Goal: Information Seeking & Learning: Learn about a topic

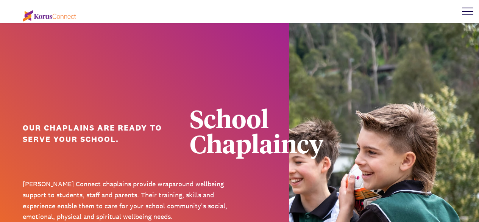
scroll to position [97, 0]
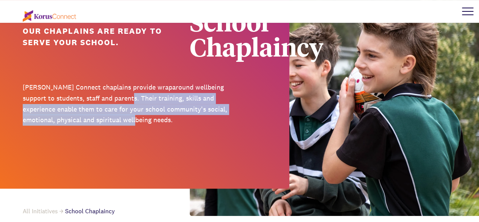
drag, startPoint x: 125, startPoint y: 93, endPoint x: 128, endPoint y: 115, distance: 22.2
click at [128, 115] on p "[PERSON_NAME] Connect chaplains provide wraparound wellbeing support to student…" at bounding box center [129, 104] width 212 height 44
drag, startPoint x: 128, startPoint y: 115, endPoint x: 112, endPoint y: 91, distance: 29.2
click at [112, 91] on p "[PERSON_NAME] Connect chaplains provide wraparound wellbeing support to student…" at bounding box center [129, 104] width 212 height 44
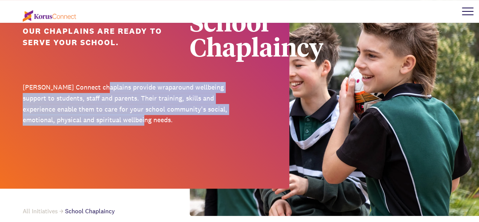
click at [112, 91] on p "[PERSON_NAME] Connect chaplains provide wraparound wellbeing support to student…" at bounding box center [129, 104] width 212 height 44
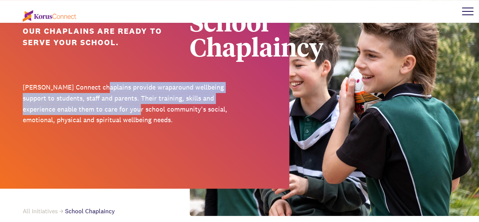
drag, startPoint x: 112, startPoint y: 91, endPoint x: 115, endPoint y: 116, distance: 25.6
click at [115, 116] on p "[PERSON_NAME] Connect chaplains provide wraparound wellbeing support to student…" at bounding box center [129, 104] width 212 height 44
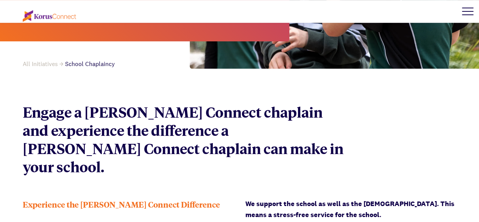
scroll to position [334, 0]
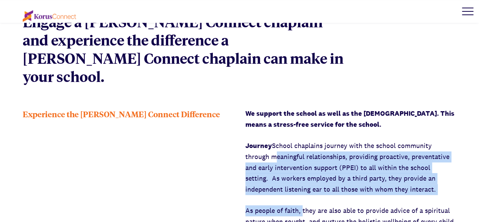
drag, startPoint x: 274, startPoint y: 139, endPoint x: 303, endPoint y: 192, distance: 59.5
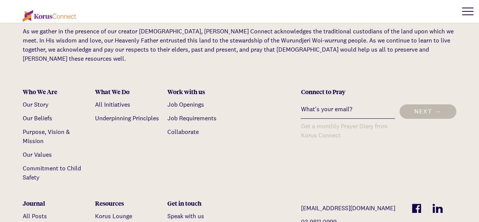
scroll to position [2582, 0]
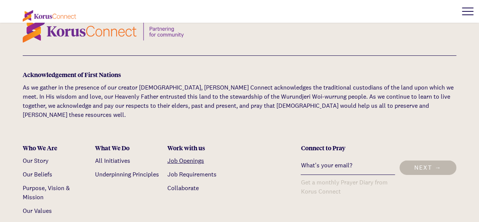
click at [195, 157] on link "Job Openings" at bounding box center [186, 161] width 37 height 8
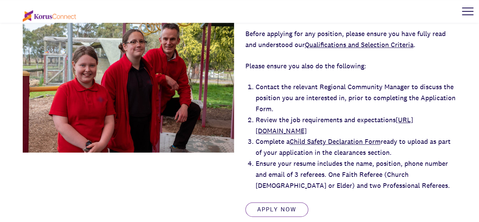
scroll to position [363, 0]
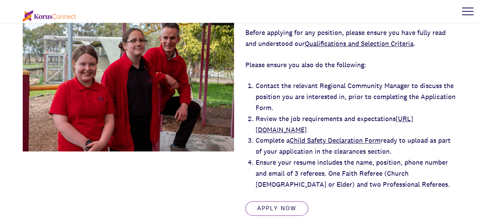
click at [360, 44] on link "Qualifications and Selection Criteria" at bounding box center [359, 43] width 109 height 9
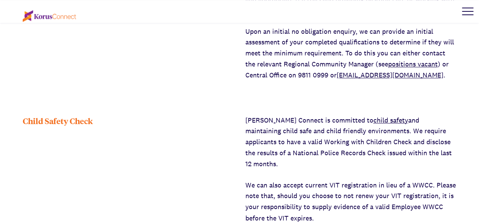
scroll to position [508, 0]
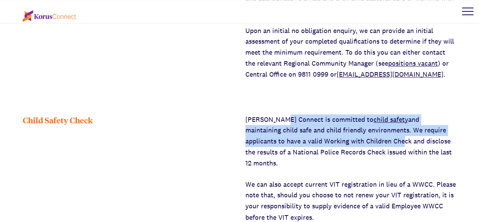
drag, startPoint x: 0, startPoint y: 0, endPoint x: 281, endPoint y: 116, distance: 304.4
click at [281, 116] on p "[PERSON_NAME] Connect is committed to child safety and maintaining child safe a…" at bounding box center [352, 141] width 212 height 55
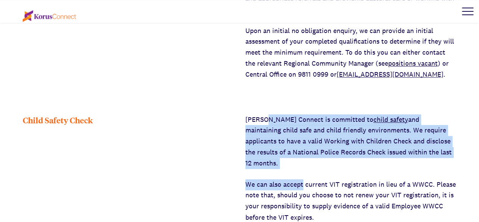
drag, startPoint x: 281, startPoint y: 116, endPoint x: 287, endPoint y: 168, distance: 51.8
click at [287, 168] on div "[PERSON_NAME] Connect is committed to child safety and maintaining child safe a…" at bounding box center [352, 200] width 212 height 172
click at [287, 179] on p "We can also accept current VIT registration in lieu of a WWCC. Please note that…" at bounding box center [352, 201] width 212 height 44
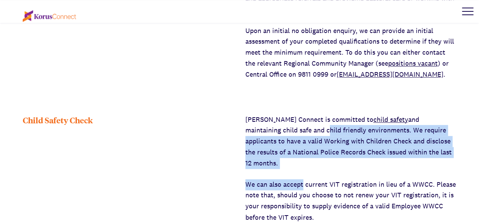
drag, startPoint x: 287, startPoint y: 168, endPoint x: 279, endPoint y: 126, distance: 42.3
click at [279, 126] on div "[PERSON_NAME] Connect is committed to child safety and maintaining child safe a…" at bounding box center [352, 200] width 212 height 172
click at [279, 126] on p "[PERSON_NAME] Connect is committed to child safety and maintaining child safe a…" at bounding box center [352, 141] width 212 height 55
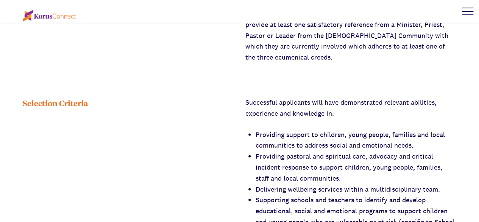
scroll to position [884, 0]
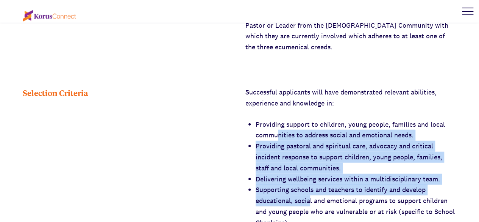
drag, startPoint x: 279, startPoint y: 122, endPoint x: 310, endPoint y: 189, distance: 73.8
click at [310, 189] on li "Supporting schools and teachers to identify and develop educational, social and…" at bounding box center [356, 206] width 201 height 44
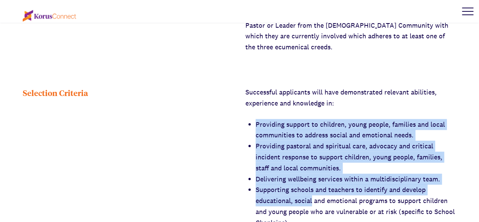
drag, startPoint x: 310, startPoint y: 189, endPoint x: 278, endPoint y: 110, distance: 85.7
click at [278, 119] on li "Providing support to children, young people, families and local communities to …" at bounding box center [356, 130] width 201 height 22
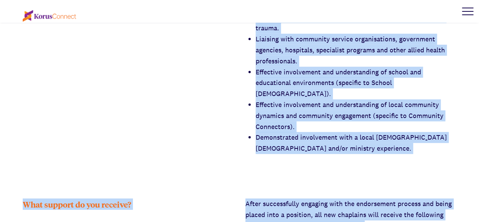
scroll to position [1218, 0]
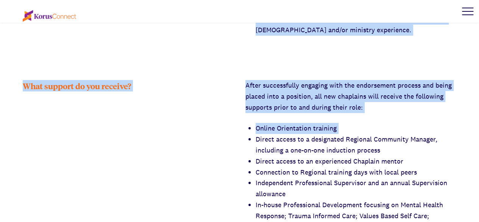
drag, startPoint x: 278, startPoint y: 110, endPoint x: 339, endPoint y: 99, distance: 61.5
click at [339, 99] on div "After successfully engaging with the endorsement process and being placed into …" at bounding box center [352, 178] width 212 height 196
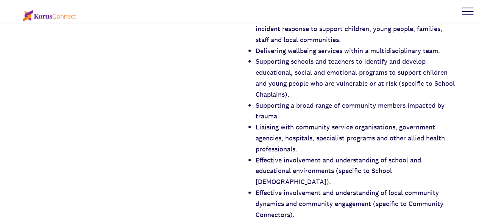
scroll to position [1013, 0]
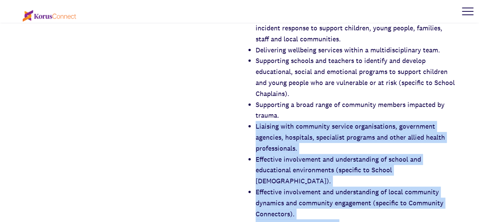
drag, startPoint x: 339, startPoint y: 99, endPoint x: 342, endPoint y: 199, distance: 99.7
click at [342, 199] on ul "Providing support to children, young people, families and local communities to …" at bounding box center [356, 115] width 201 height 251
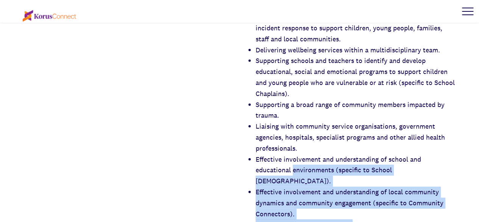
drag, startPoint x: 342, startPoint y: 199, endPoint x: 306, endPoint y: 158, distance: 54.8
click at [306, 158] on ul "Providing support to children, young people, families and local communities to …" at bounding box center [356, 115] width 201 height 251
click at [306, 158] on li "Effective involvement and understanding of school and educational environments …" at bounding box center [356, 170] width 201 height 33
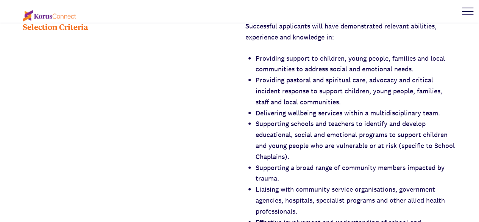
scroll to position [933, 0]
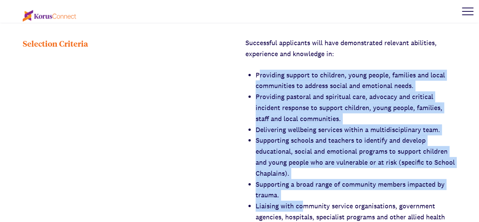
drag, startPoint x: 259, startPoint y: 67, endPoint x: 302, endPoint y: 196, distance: 136.0
click at [302, 196] on ul "Providing support to children, young people, families and local communities to …" at bounding box center [356, 195] width 201 height 251
click at [302, 201] on li "Liaising with community service organisations, government agencies, hospitals, …" at bounding box center [356, 217] width 201 height 33
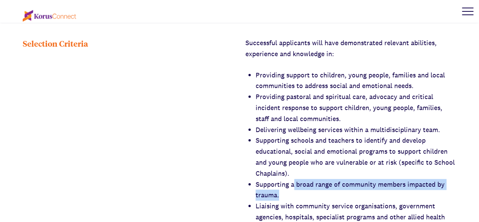
drag, startPoint x: 296, startPoint y: 182, endPoint x: 293, endPoint y: 169, distance: 12.9
click at [293, 179] on li "Supporting a broad range of community members impacted by trauma." at bounding box center [356, 190] width 201 height 22
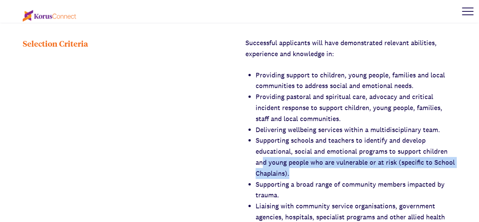
drag, startPoint x: 292, startPoint y: 163, endPoint x: 262, endPoint y: 150, distance: 32.9
click at [262, 150] on li "Supporting schools and teachers to identify and develop educational, social and…" at bounding box center [356, 157] width 201 height 44
drag, startPoint x: 262, startPoint y: 150, endPoint x: 296, endPoint y: 166, distance: 38.1
click at [296, 166] on li "Supporting schools and teachers to identify and develop educational, social and…" at bounding box center [356, 157] width 201 height 44
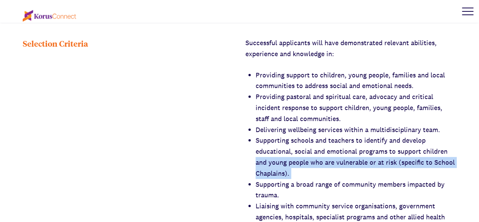
click at [296, 166] on li "Supporting schools and teachers to identify and develop educational, social and…" at bounding box center [356, 157] width 201 height 44
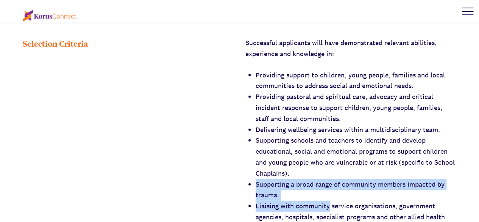
drag, startPoint x: 296, startPoint y: 166, endPoint x: 301, endPoint y: 191, distance: 25.0
click at [301, 191] on ul "Providing support to children, young people, families and local communities to …" at bounding box center [356, 195] width 201 height 251
click at [301, 201] on li "Liaising with community service organisations, government agencies, hospitals, …" at bounding box center [356, 217] width 201 height 33
drag, startPoint x: 301, startPoint y: 191, endPoint x: 285, endPoint y: 173, distance: 23.6
click at [285, 173] on ul "Providing support to children, young people, families and local communities to …" at bounding box center [356, 195] width 201 height 251
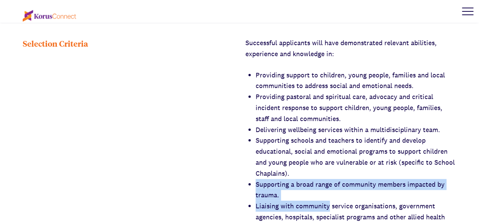
click at [285, 179] on li "Supporting a broad range of community members impacted by trauma." at bounding box center [356, 190] width 201 height 22
drag, startPoint x: 285, startPoint y: 173, endPoint x: 284, endPoint y: 191, distance: 17.8
click at [284, 191] on ul "Providing support to children, young people, families and local communities to …" at bounding box center [356, 195] width 201 height 251
click at [284, 201] on li "Liaising with community service organisations, government agencies, hospitals, …" at bounding box center [356, 217] width 201 height 33
drag, startPoint x: 284, startPoint y: 191, endPoint x: 269, endPoint y: 171, distance: 25.1
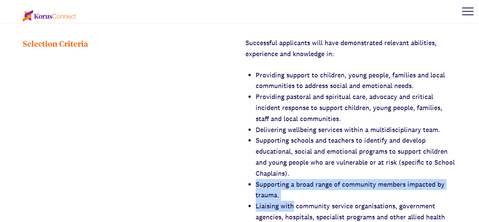
click at [269, 171] on ul "Providing support to children, young people, families and local communities to …" at bounding box center [356, 195] width 201 height 251
click at [269, 179] on li "Supporting a broad range of community members impacted by trauma." at bounding box center [356, 190] width 201 height 22
drag, startPoint x: 269, startPoint y: 171, endPoint x: 275, endPoint y: 182, distance: 12.2
click at [275, 182] on li "Supporting a broad range of community members impacted by trauma." at bounding box center [356, 190] width 201 height 22
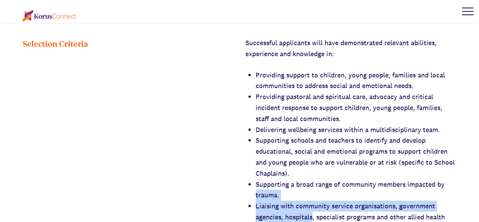
drag, startPoint x: 275, startPoint y: 182, endPoint x: 287, endPoint y: 201, distance: 22.6
click at [287, 201] on ul "Providing support to children, young people, families and local communities to …" at bounding box center [356, 195] width 201 height 251
click at [287, 201] on li "Liaising with community service organisations, government agencies, hospitals, …" at bounding box center [356, 217] width 201 height 33
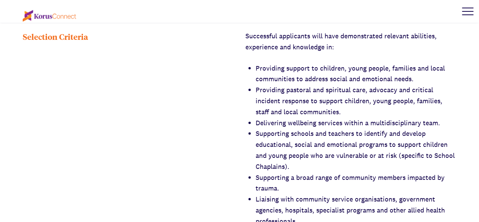
scroll to position [941, 0]
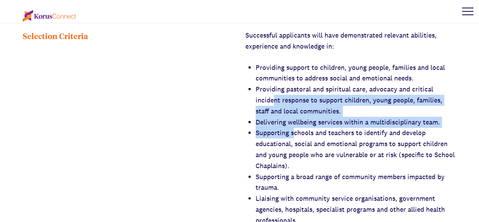
drag, startPoint x: 275, startPoint y: 87, endPoint x: 293, endPoint y: 123, distance: 40.9
click at [293, 123] on ul "Providing support to children, young people, families and local communities to …" at bounding box center [356, 187] width 201 height 251
click at [293, 127] on li "Supporting schools and teachers to identify and develop educational, social and…" at bounding box center [356, 149] width 201 height 44
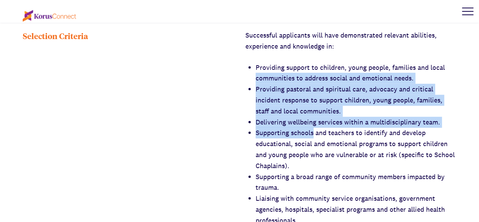
drag, startPoint x: 293, startPoint y: 123, endPoint x: 274, endPoint y: 59, distance: 67.2
click at [274, 62] on ul "Providing support to children, young people, families and local communities to …" at bounding box center [356, 187] width 201 height 251
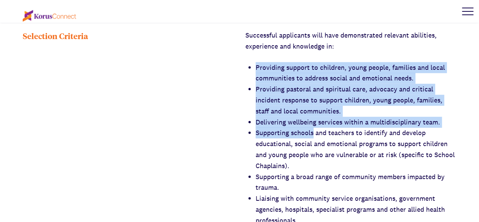
click at [274, 62] on li "Providing support to children, young people, families and local communities to …" at bounding box center [356, 73] width 201 height 22
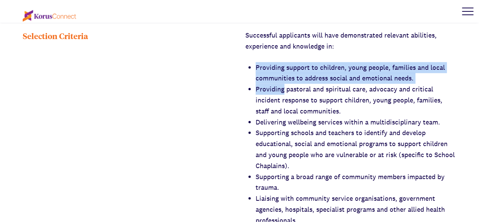
drag, startPoint x: 274, startPoint y: 59, endPoint x: 276, endPoint y: 75, distance: 16.7
click at [276, 75] on ul "Providing support to children, young people, families and local communities to …" at bounding box center [356, 187] width 201 height 251
click at [276, 84] on li "Providing pastoral and spiritual care, advocacy and critical incident response …" at bounding box center [356, 100] width 201 height 33
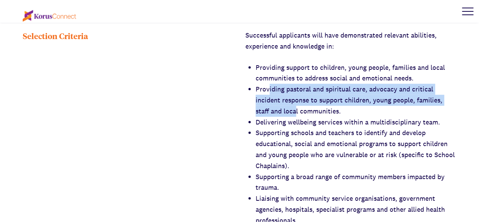
drag, startPoint x: 269, startPoint y: 83, endPoint x: 299, endPoint y: 103, distance: 35.5
click at [299, 103] on li "Providing pastoral and spiritual care, advocacy and critical incident response …" at bounding box center [356, 100] width 201 height 33
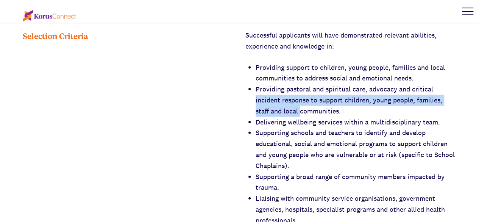
drag, startPoint x: 299, startPoint y: 103, endPoint x: 271, endPoint y: 78, distance: 36.5
click at [271, 84] on li "Providing pastoral and spiritual care, advocacy and critical incident response …" at bounding box center [356, 100] width 201 height 33
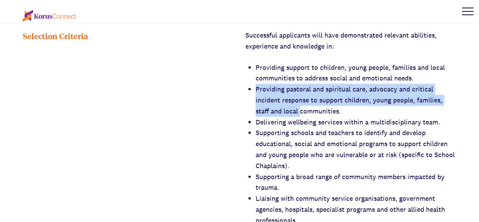
click at [271, 84] on li "Providing pastoral and spiritual care, advocacy and critical incident response …" at bounding box center [356, 100] width 201 height 33
drag, startPoint x: 271, startPoint y: 78, endPoint x: 336, endPoint y: 105, distance: 69.7
click at [336, 105] on li "Providing pastoral and spiritual care, advocacy and critical incident response …" at bounding box center [356, 100] width 201 height 33
drag, startPoint x: 336, startPoint y: 105, endPoint x: 296, endPoint y: 81, distance: 46.5
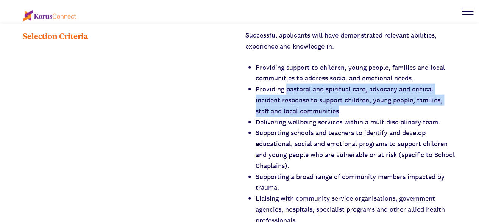
click at [296, 84] on li "Providing pastoral and spiritual care, advocacy and critical incident response …" at bounding box center [356, 100] width 201 height 33
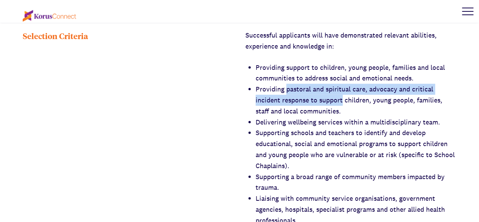
drag, startPoint x: 296, startPoint y: 81, endPoint x: 335, endPoint y: 94, distance: 40.9
click at [335, 94] on li "Providing pastoral and spiritual care, advocacy and critical incident response …" at bounding box center [356, 100] width 201 height 33
drag, startPoint x: 335, startPoint y: 94, endPoint x: 289, endPoint y: 73, distance: 50.2
click at [289, 84] on li "Providing pastoral and spiritual care, advocacy and critical incident response …" at bounding box center [356, 100] width 201 height 33
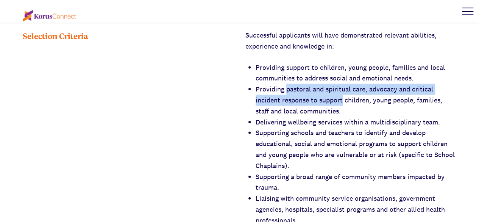
click at [289, 84] on li "Providing pastoral and spiritual care, advocacy and critical incident response …" at bounding box center [356, 100] width 201 height 33
drag, startPoint x: 289, startPoint y: 73, endPoint x: 395, endPoint y: 88, distance: 106.8
click at [395, 88] on li "Providing pastoral and spiritual care, advocacy and critical incident response …" at bounding box center [356, 100] width 201 height 33
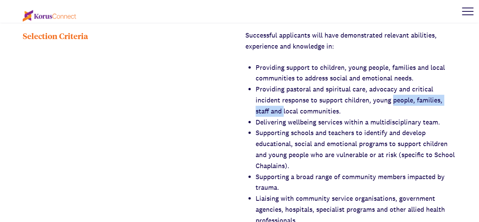
drag, startPoint x: 395, startPoint y: 88, endPoint x: 261, endPoint y: 98, distance: 133.8
click at [261, 98] on li "Providing pastoral and spiritual care, advocacy and critical incident response …" at bounding box center [356, 100] width 201 height 33
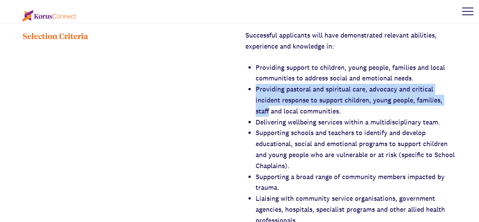
drag, startPoint x: 261, startPoint y: 98, endPoint x: 255, endPoint y: 75, distance: 23.3
click at [255, 75] on div "Successful applicants will have demonstrated relevant abilities, experience and…" at bounding box center [352, 171] width 212 height 283
drag, startPoint x: 255, startPoint y: 75, endPoint x: 278, endPoint y: 103, distance: 35.8
click at [278, 103] on div "Successful applicants will have demonstrated relevant abilities, experience and…" at bounding box center [352, 171] width 212 height 283
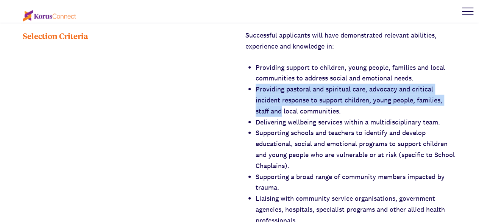
click at [278, 103] on li "Providing pastoral and spiritual care, advocacy and critical incident response …" at bounding box center [356, 100] width 201 height 33
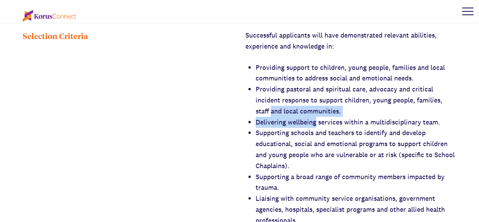
drag, startPoint x: 278, startPoint y: 103, endPoint x: 304, endPoint y: 114, distance: 29.0
click at [304, 114] on ul "Providing support to children, young people, families and local communities to …" at bounding box center [356, 187] width 201 height 251
click at [304, 117] on li "Delivering wellbeing services within a multidisciplinary team." at bounding box center [356, 122] width 201 height 11
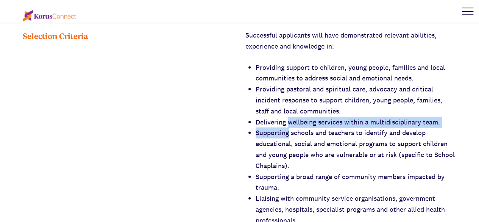
drag, startPoint x: 304, startPoint y: 114, endPoint x: 265, endPoint y: 119, distance: 40.0
click at [265, 119] on ul "Providing support to children, young people, families and local communities to …" at bounding box center [356, 187] width 201 height 251
click at [265, 127] on li "Supporting schools and teachers to identify and develop educational, social and…" at bounding box center [356, 149] width 201 height 44
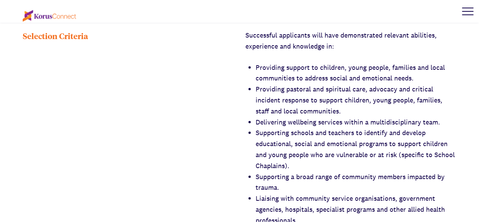
click at [265, 92] on li "Providing pastoral and spiritual care, advocacy and critical incident response …" at bounding box center [356, 100] width 201 height 33
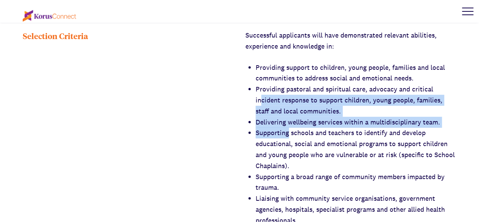
drag, startPoint x: 262, startPoint y: 88, endPoint x: 287, endPoint y: 120, distance: 41.3
click at [287, 120] on ul "Providing support to children, young people, families and local communities to …" at bounding box center [356, 187] width 201 height 251
click at [287, 127] on li "Supporting schools and teachers to identify and develop educational, social and…" at bounding box center [356, 149] width 201 height 44
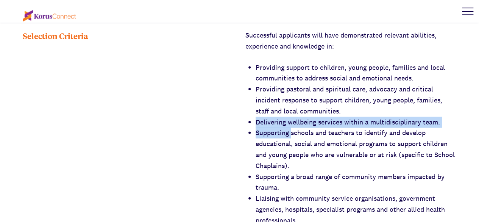
drag, startPoint x: 287, startPoint y: 120, endPoint x: 280, endPoint y: 114, distance: 9.7
click at [280, 114] on ul "Providing support to children, young people, families and local communities to …" at bounding box center [356, 187] width 201 height 251
click at [280, 117] on li "Delivering wellbeing services within a multidisciplinary team." at bounding box center [356, 122] width 201 height 11
drag, startPoint x: 280, startPoint y: 114, endPoint x: 285, endPoint y: 121, distance: 8.6
click at [285, 121] on ul "Providing support to children, young people, families and local communities to …" at bounding box center [356, 187] width 201 height 251
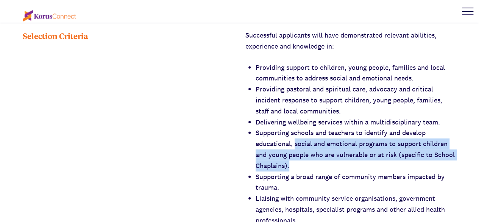
drag, startPoint x: 315, startPoint y: 154, endPoint x: 295, endPoint y: 128, distance: 31.9
click at [295, 128] on li "Supporting schools and teachers to identify and develop educational, social and…" at bounding box center [356, 149] width 201 height 44
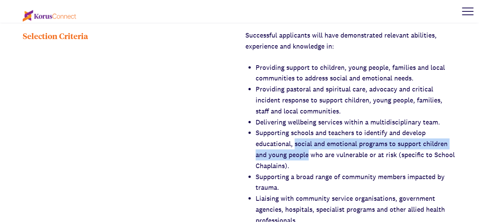
drag, startPoint x: 295, startPoint y: 128, endPoint x: 302, endPoint y: 141, distance: 14.6
click at [302, 141] on li "Supporting schools and teachers to identify and develop educational, social and…" at bounding box center [356, 149] width 201 height 44
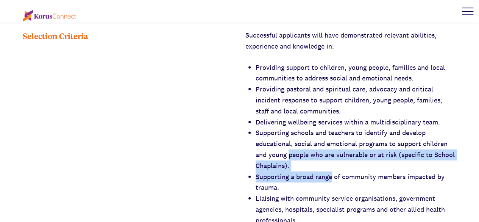
drag, startPoint x: 302, startPoint y: 141, endPoint x: 317, endPoint y: 166, distance: 28.4
click at [317, 166] on ul "Providing support to children, young people, families and local communities to …" at bounding box center [356, 187] width 201 height 251
click at [317, 171] on li "Supporting a broad range of community members impacted by trauma." at bounding box center [356, 182] width 201 height 22
drag, startPoint x: 317, startPoint y: 166, endPoint x: 298, endPoint y: 142, distance: 30.2
click at [298, 142] on ul "Providing support to children, young people, families and local communities to …" at bounding box center [356, 187] width 201 height 251
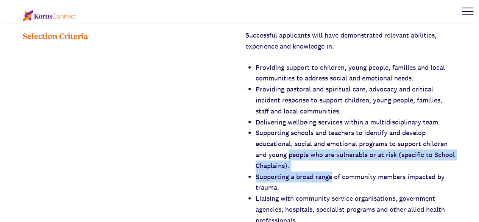
click at [298, 142] on li "Supporting schools and teachers to identify and develop educational, social and…" at bounding box center [356, 149] width 201 height 44
drag, startPoint x: 298, startPoint y: 142, endPoint x: 315, endPoint y: 170, distance: 32.7
click at [315, 170] on ul "Providing support to children, young people, families and local communities to …" at bounding box center [356, 187] width 201 height 251
click at [315, 171] on li "Supporting a broad range of community members impacted by trauma." at bounding box center [356, 182] width 201 height 22
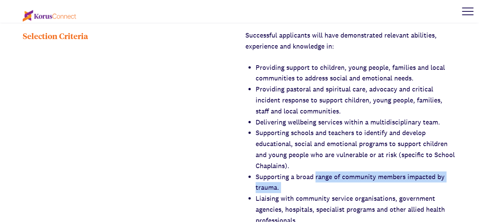
drag, startPoint x: 315, startPoint y: 170, endPoint x: 318, endPoint y: 177, distance: 7.2
click at [318, 177] on li "Supporting a broad range of community members impacted by trauma." at bounding box center [356, 182] width 201 height 22
click at [318, 176] on li "Supporting a broad range of community members impacted by trauma." at bounding box center [356, 182] width 201 height 22
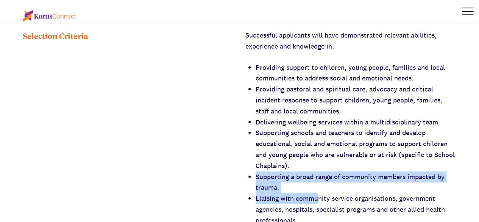
drag, startPoint x: 305, startPoint y: 158, endPoint x: 318, endPoint y: 183, distance: 28.2
click at [318, 183] on ul "Providing support to children, young people, families and local communities to …" at bounding box center [356, 187] width 201 height 251
click at [318, 193] on li "Liaising with community service organisations, government agencies, hospitals, …" at bounding box center [356, 209] width 201 height 33
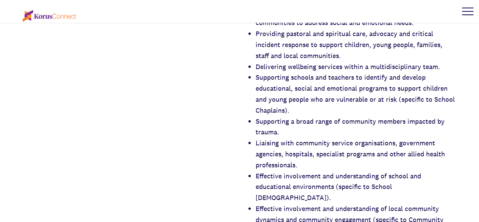
scroll to position [1000, 0]
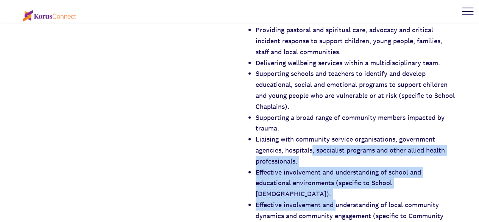
drag, startPoint x: 313, startPoint y: 140, endPoint x: 337, endPoint y: 186, distance: 52.0
click at [337, 186] on ul "Providing support to children, young people, families and local communities to …" at bounding box center [356, 128] width 201 height 251
click at [337, 199] on li "Effective involvement and understanding of local community dynamics and communi…" at bounding box center [356, 215] width 201 height 33
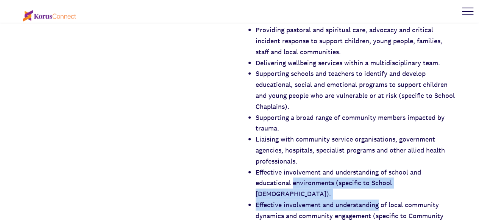
drag, startPoint x: 337, startPoint y: 186, endPoint x: 330, endPoint y: 170, distance: 17.8
click at [330, 170] on ul "Providing support to children, young people, families and local communities to …" at bounding box center [356, 128] width 201 height 251
click at [330, 170] on li "Effective involvement and understanding of school and educational environments …" at bounding box center [356, 183] width 201 height 33
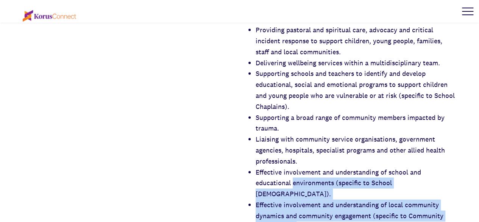
drag, startPoint x: 330, startPoint y: 170, endPoint x: 342, endPoint y: 207, distance: 39.2
click at [342, 207] on ul "Providing support to children, young people, families and local communities to …" at bounding box center [356, 128] width 201 height 251
click at [342, 207] on li "Effective involvement and understanding of local community dynamics and communi…" at bounding box center [356, 215] width 201 height 33
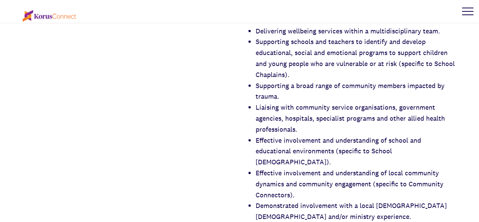
scroll to position [1032, 0]
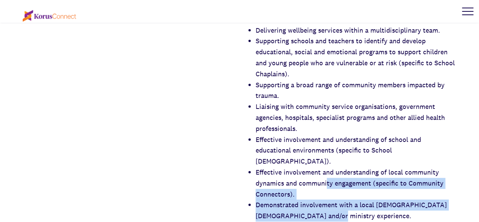
drag, startPoint x: 327, startPoint y: 166, endPoint x: 347, endPoint y: 197, distance: 36.5
click at [347, 197] on ul "Providing support to children, young people, families and local communities to …" at bounding box center [356, 95] width 201 height 251
click at [347, 199] on li "Demonstrated involvement with a local [DEMOGRAPHIC_DATA] [DEMOGRAPHIC_DATA] and…" at bounding box center [356, 210] width 201 height 22
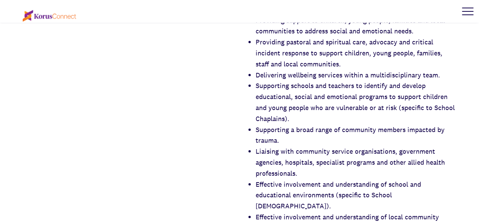
scroll to position [987, 0]
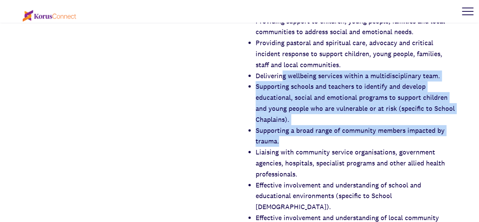
drag, startPoint x: 316, startPoint y: 132, endPoint x: 284, endPoint y: 67, distance: 72.2
click at [284, 67] on ul "Providing support to children, young people, families and local communities to …" at bounding box center [356, 141] width 201 height 251
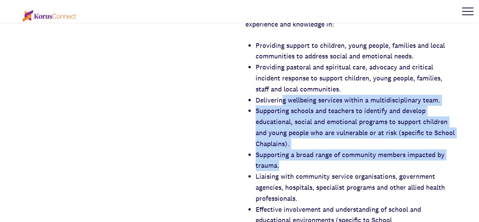
scroll to position [960, 0]
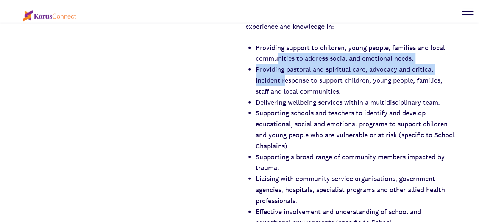
drag, startPoint x: 284, startPoint y: 67, endPoint x: 277, endPoint y: 49, distance: 19.3
click at [277, 49] on ul "Providing support to children, young people, families and local communities to …" at bounding box center [356, 167] width 201 height 251
click at [277, 49] on li "Providing support to children, young people, families and local communities to …" at bounding box center [356, 53] width 201 height 22
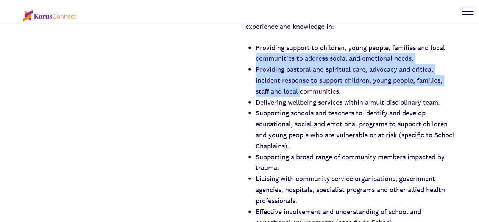
drag, startPoint x: 277, startPoint y: 49, endPoint x: 299, endPoint y: 85, distance: 42.8
click at [299, 85] on ul "Providing support to children, young people, families and local communities to …" at bounding box center [356, 167] width 201 height 251
click at [299, 85] on li "Providing pastoral and spiritual care, advocacy and critical incident response …" at bounding box center [356, 80] width 201 height 33
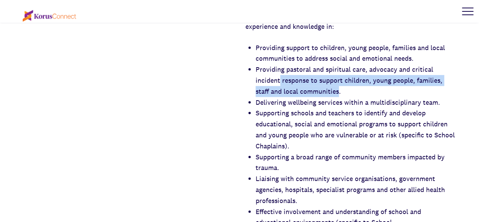
drag, startPoint x: 299, startPoint y: 85, endPoint x: 277, endPoint y: 59, distance: 34.9
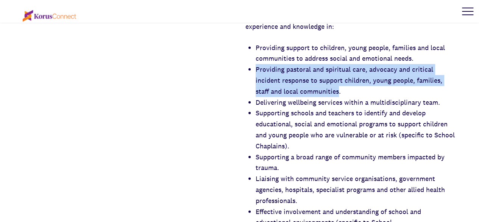
click at [277, 64] on li "Providing pastoral and spiritual care, advocacy and critical incident response …" at bounding box center [356, 80] width 201 height 33
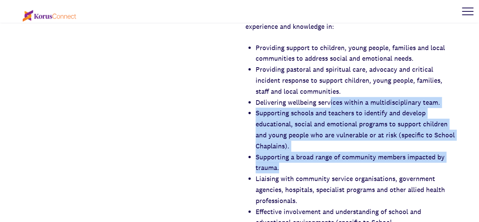
drag, startPoint x: 332, startPoint y: 96, endPoint x: 348, endPoint y: 152, distance: 58.3
click at [348, 152] on ul "Providing support to children, young people, families and local communities to …" at bounding box center [356, 167] width 201 height 251
click at [348, 152] on li "Supporting a broad range of community members impacted by trauma." at bounding box center [356, 163] width 201 height 22
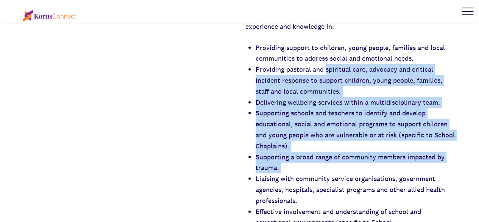
drag, startPoint x: 348, startPoint y: 152, endPoint x: 328, endPoint y: 52, distance: 102.4
click at [328, 52] on ul "Providing support to children, young people, families and local communities to …" at bounding box center [356, 167] width 201 height 251
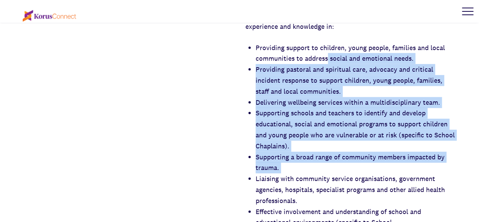
click at [328, 52] on li "Providing support to children, young people, families and local communities to …" at bounding box center [356, 53] width 201 height 22
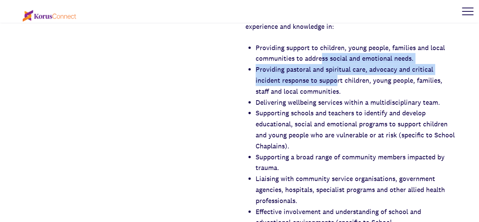
drag, startPoint x: 337, startPoint y: 73, endPoint x: 323, endPoint y: 46, distance: 30.5
click at [323, 46] on ul "Providing support to children, young people, families and local communities to …" at bounding box center [356, 167] width 201 height 251
click at [323, 46] on li "Providing support to children, young people, families and local communities to …" at bounding box center [356, 53] width 201 height 22
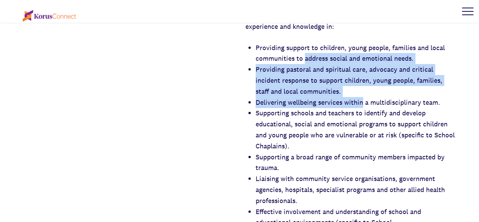
drag, startPoint x: 323, startPoint y: 46, endPoint x: 345, endPoint y: 89, distance: 48.0
click at [345, 89] on ul "Providing support to children, young people, families and local communities to …" at bounding box center [356, 167] width 201 height 251
click at [345, 97] on li "Delivering wellbeing services within a multidisciplinary team." at bounding box center [356, 102] width 201 height 11
